Goal: Task Accomplishment & Management: Manage account settings

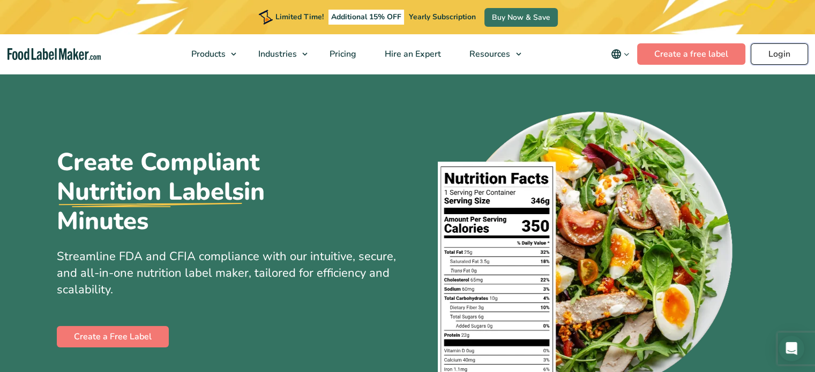
click at [769, 54] on link "Login" at bounding box center [778, 53] width 57 height 21
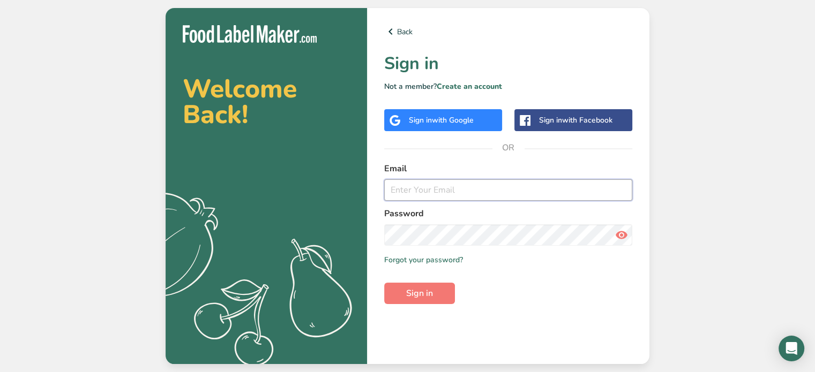
click at [443, 187] on input "email" at bounding box center [508, 189] width 248 height 21
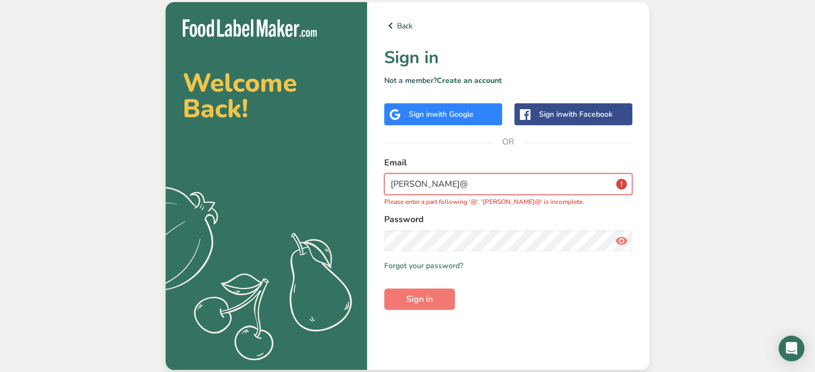
click at [448, 182] on input "danny@" at bounding box center [508, 184] width 248 height 21
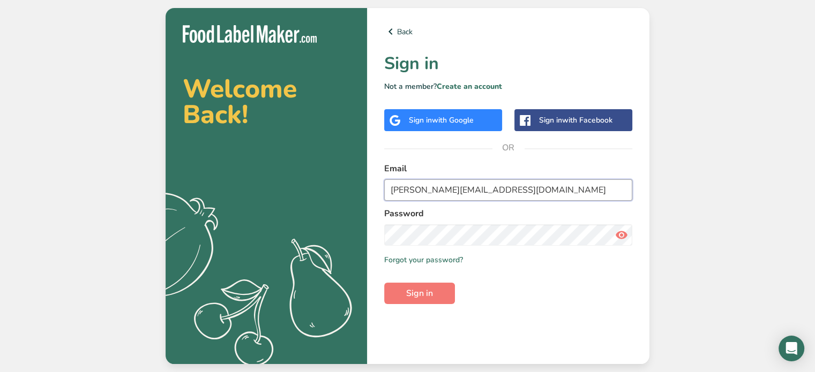
type input "danny@popkettlecorn.ca"
click at [384, 283] on button "Sign in" at bounding box center [419, 293] width 71 height 21
click at [411, 292] on span "Sign in" at bounding box center [419, 293] width 27 height 13
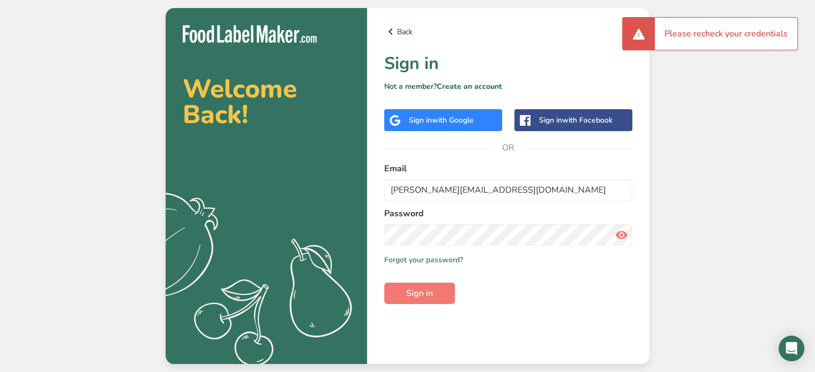
click at [624, 235] on icon at bounding box center [621, 235] width 13 height 19
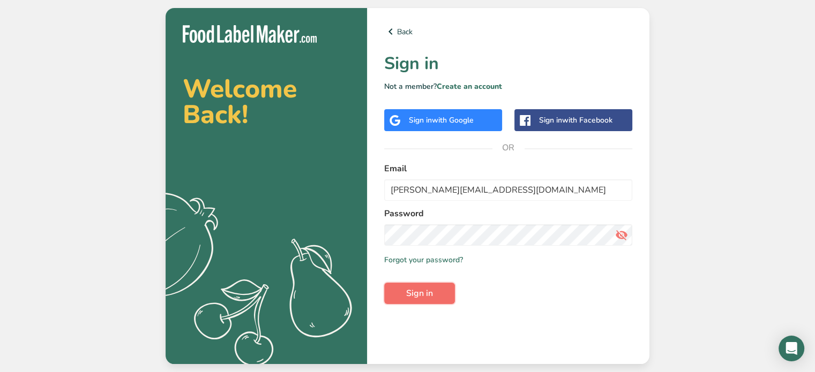
click at [426, 296] on span "Sign in" at bounding box center [419, 293] width 27 height 13
click at [411, 292] on span "Sign in" at bounding box center [419, 293] width 27 height 13
click at [371, 238] on div "Back Sign in Not a member? Create an account Sign in with Google Sign in with F…" at bounding box center [508, 186] width 282 height 356
click at [429, 283] on button "Sign in" at bounding box center [419, 293] width 71 height 21
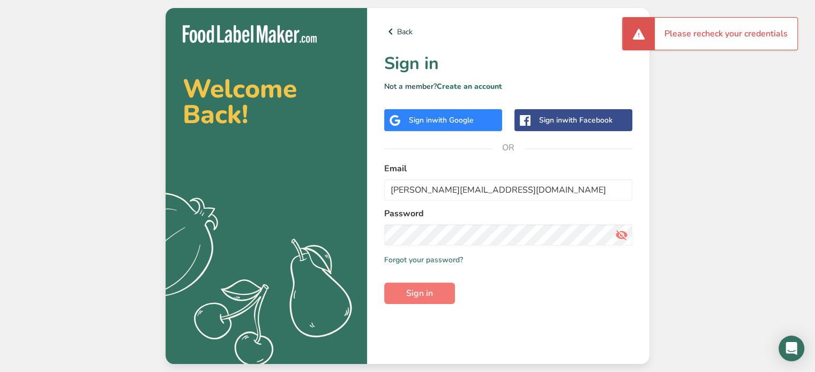
drag, startPoint x: 710, startPoint y: 195, endPoint x: 719, endPoint y: 183, distance: 15.3
click at [718, 184] on div "Welcome Back! .a{fill:#f5f3ed;} Back Sign in Not a member? Create an account Si…" at bounding box center [407, 186] width 815 height 372
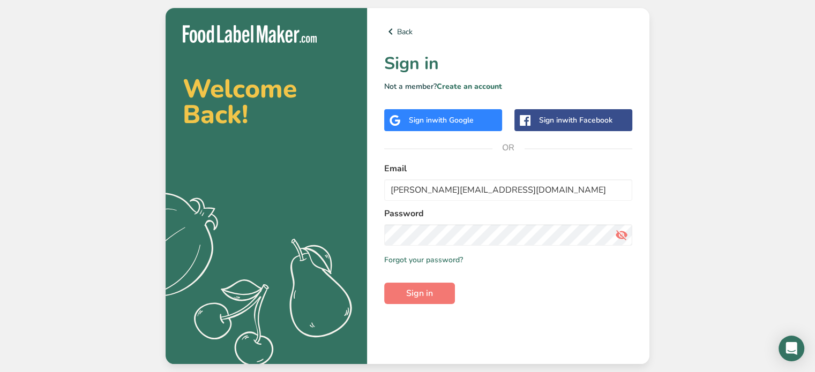
drag, startPoint x: 542, startPoint y: 1, endPoint x: 514, endPoint y: 323, distance: 323.7
click at [514, 324] on div "Back Sign in Not a member? Create an account Sign in with Google Sign in with F…" at bounding box center [508, 186] width 282 height 356
click at [390, 188] on input "danny@popkettlecorn.ca" at bounding box center [508, 189] width 248 height 21
click at [502, 194] on input "danny@popkettlecorn.ca" at bounding box center [508, 189] width 248 height 21
click at [509, 187] on input "danny@popkettlecorn.ca" at bounding box center [508, 189] width 248 height 21
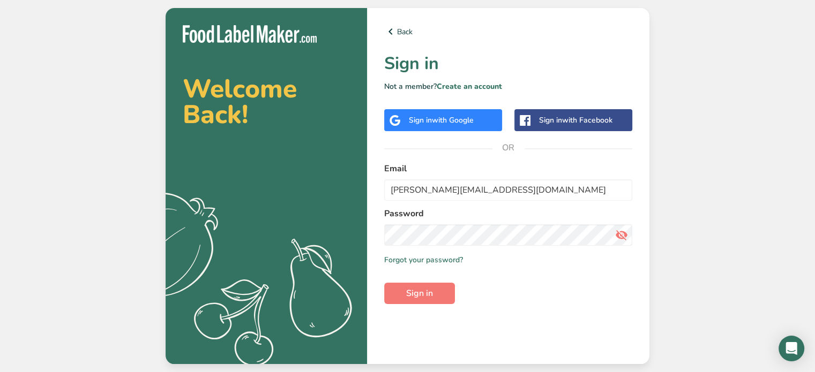
drag, startPoint x: 623, startPoint y: 234, endPoint x: 612, endPoint y: 239, distance: 12.5
click at [622, 234] on icon at bounding box center [621, 235] width 13 height 19
click at [423, 291] on span "Sign in" at bounding box center [419, 293] width 27 height 13
